Goal: Navigation & Orientation: Find specific page/section

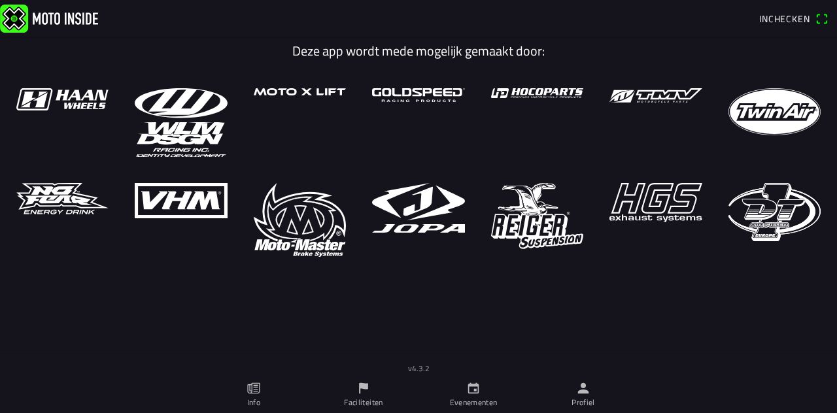
click at [464, 382] on link "Evenementen" at bounding box center [474, 395] width 110 height 37
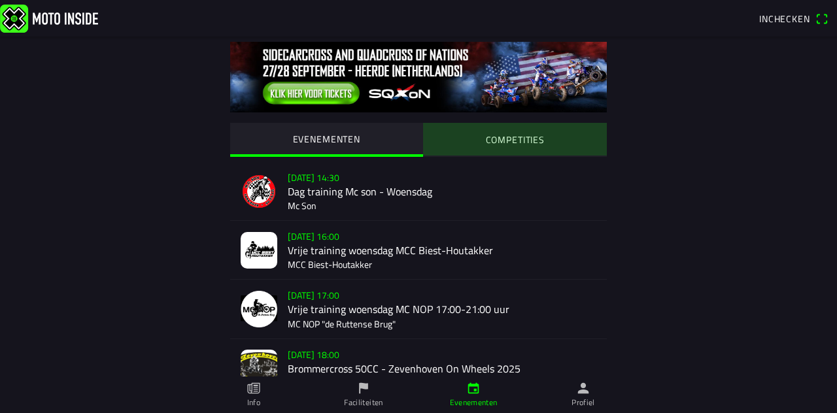
click at [0, 0] on slot "COMPETITIES" at bounding box center [0, 0] width 0 height 0
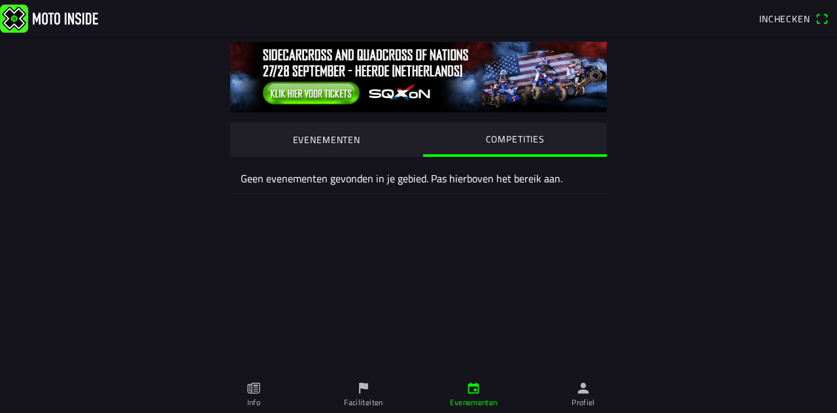
click at [324, 147] on button "EVENEMENTEN" at bounding box center [326, 139] width 193 height 33
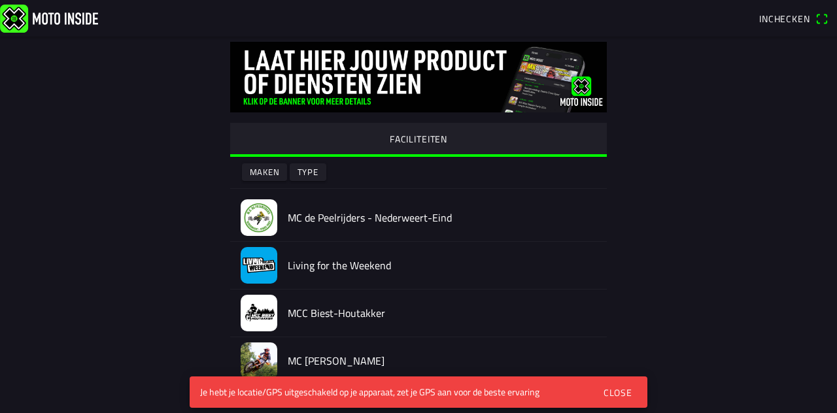
click at [617, 393] on div "Close" at bounding box center [618, 393] width 29 height 14
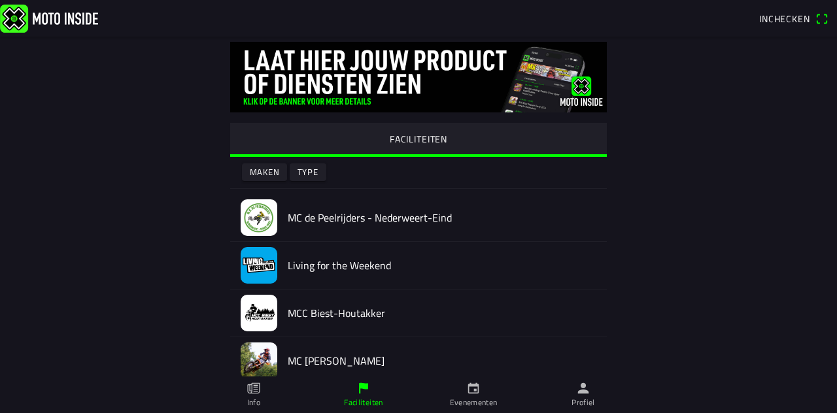
click at [268, 386] on link "Info" at bounding box center [254, 395] width 110 height 37
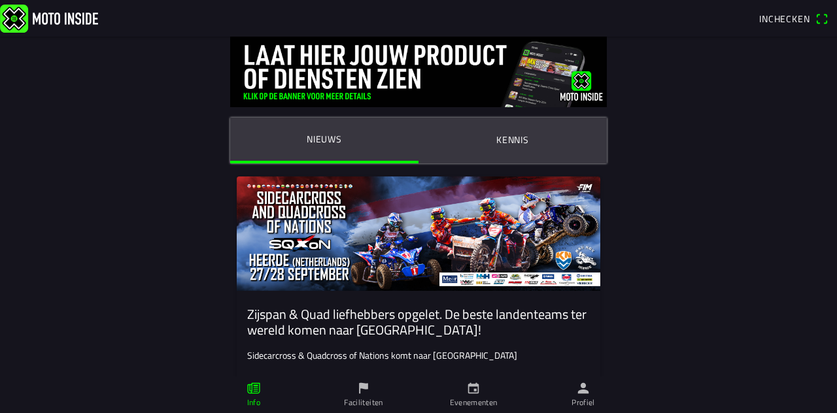
click at [359, 394] on icon "flag" at bounding box center [363, 388] width 14 height 14
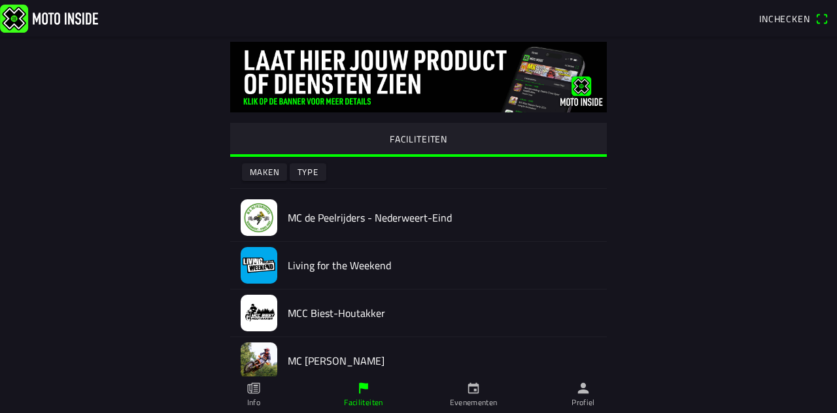
click at [467, 386] on icon "calendar" at bounding box center [473, 388] width 14 height 14
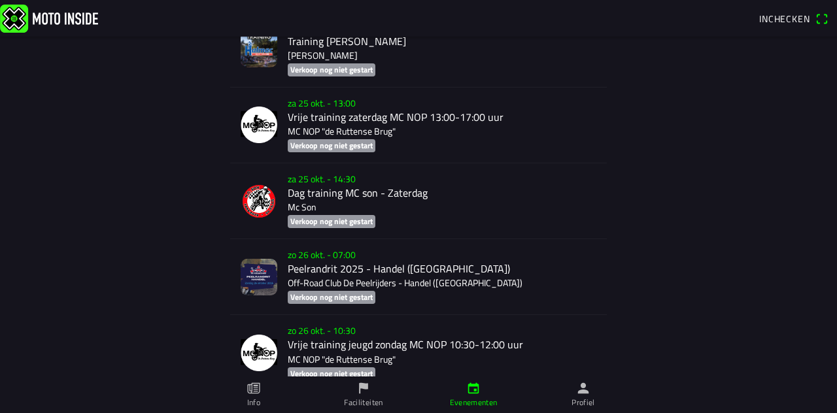
scroll to position [5744, 0]
